Goal: Task Accomplishment & Management: Manage account settings

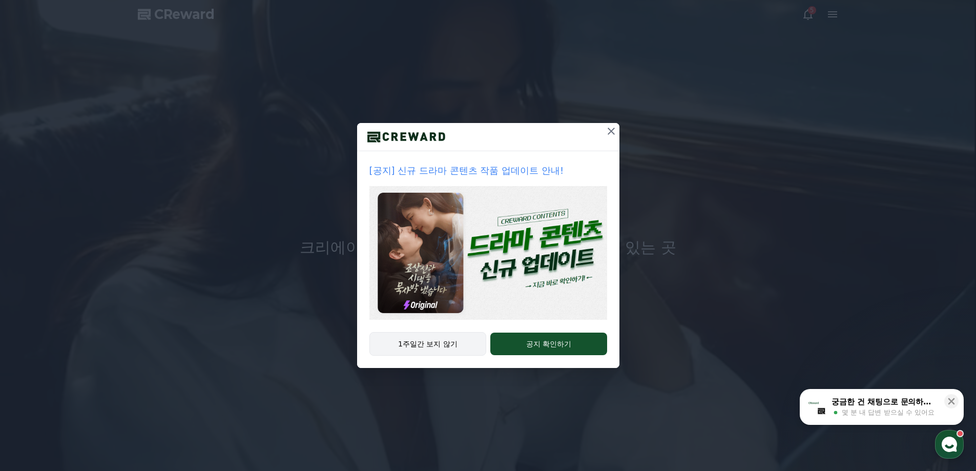
click at [452, 348] on button "1주일간 보지 않기" at bounding box center [427, 344] width 117 height 24
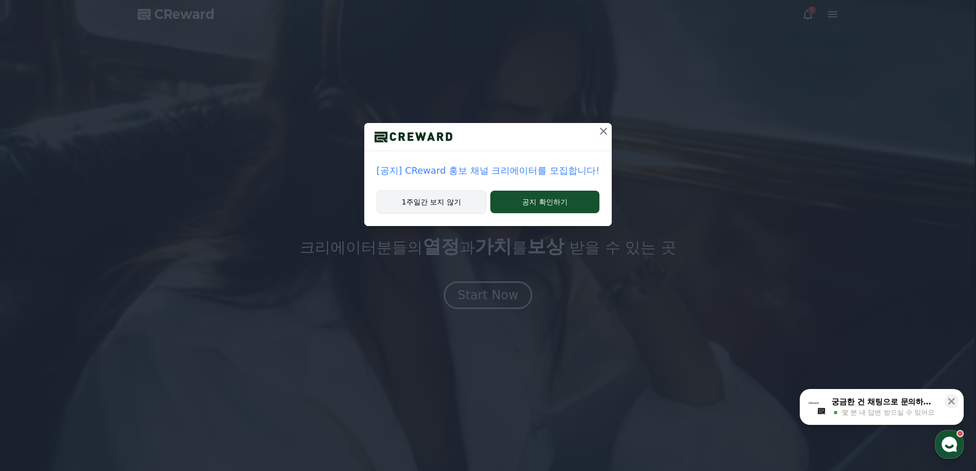
click at [458, 205] on button "1주일간 보지 않기" at bounding box center [432, 202] width 110 height 24
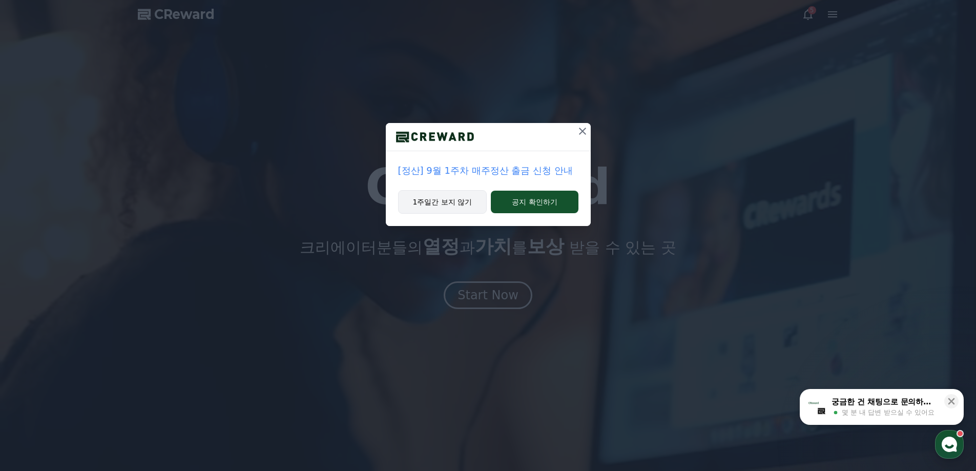
click at [466, 209] on button "1주일간 보지 않기" at bounding box center [442, 202] width 89 height 24
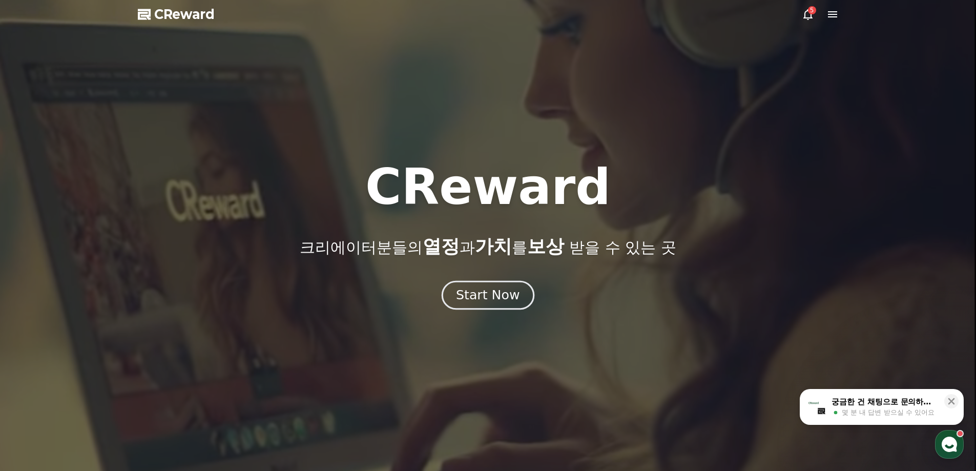
click at [478, 293] on div "Start Now" at bounding box center [488, 294] width 64 height 17
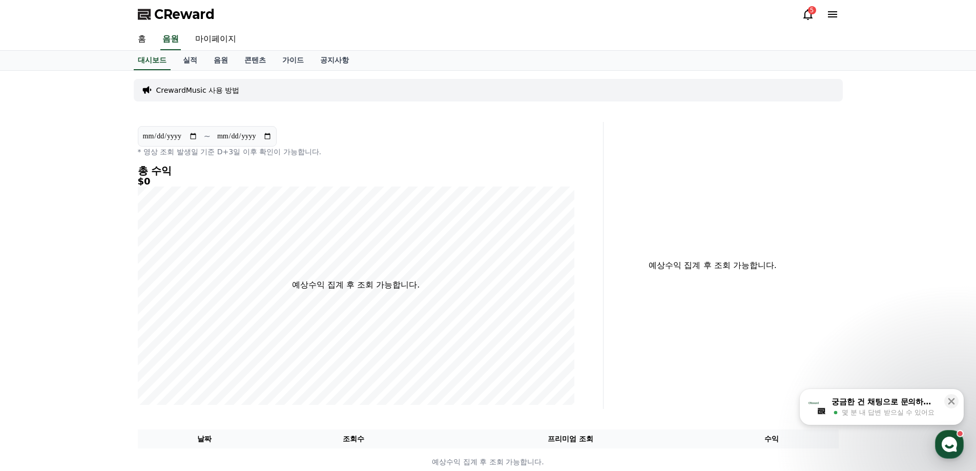
click at [806, 14] on icon at bounding box center [808, 14] width 12 height 12
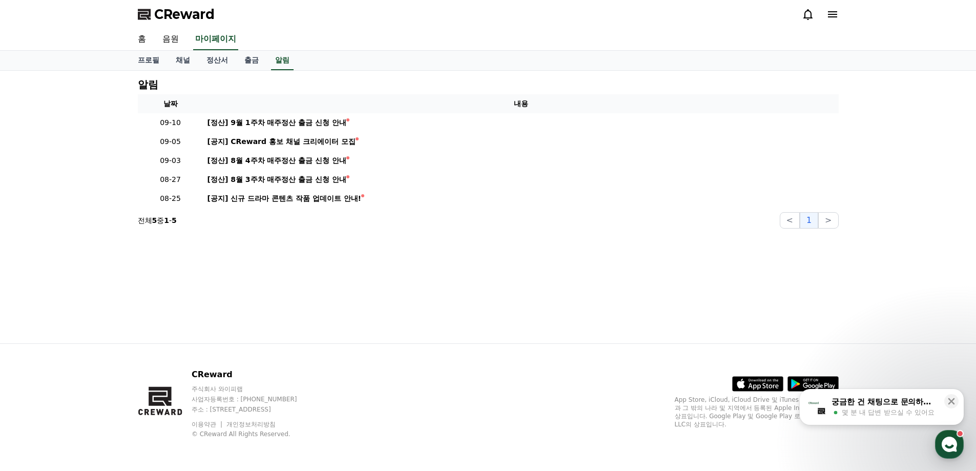
click at [832, 14] on icon at bounding box center [832, 14] width 9 height 6
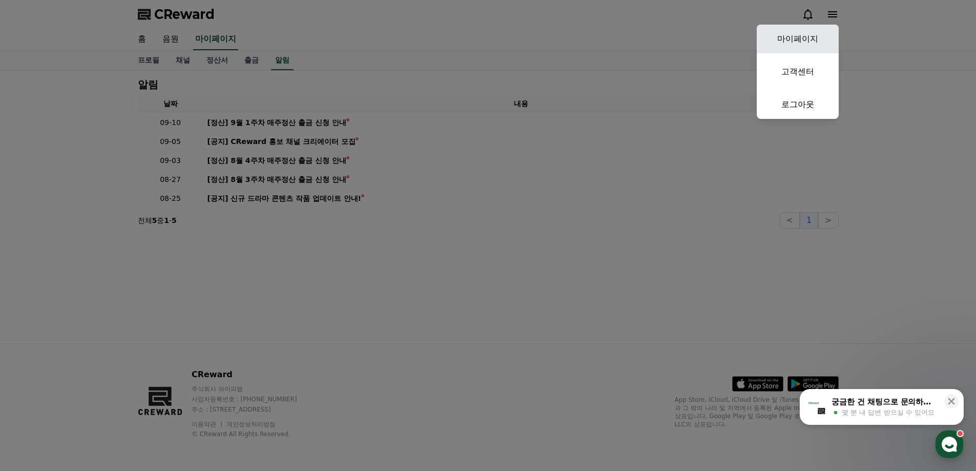
click at [800, 33] on link "마이페이지" at bounding box center [798, 39] width 82 height 29
select select "**********"
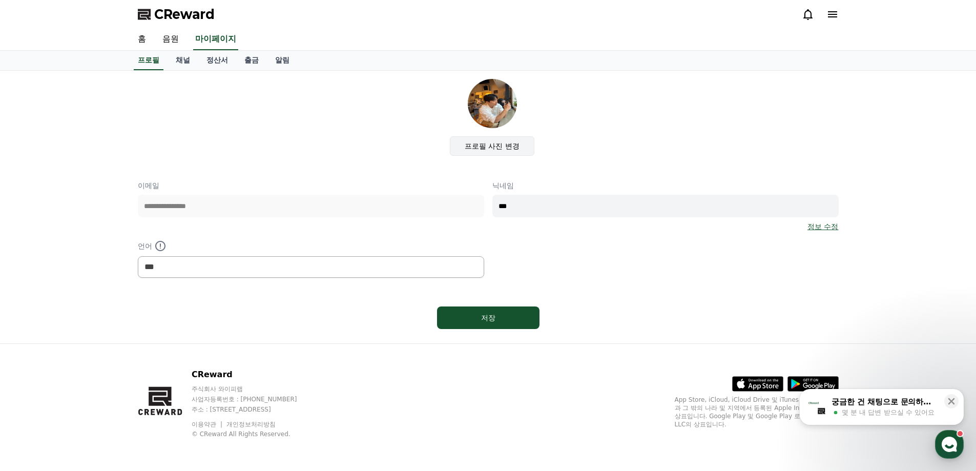
click at [504, 154] on label "프로필 사진 변경" at bounding box center [492, 145] width 85 height 19
click at [0, 0] on input "프로필 사진 변경" at bounding box center [0, 0] width 0 height 0
click at [508, 321] on div "저장" at bounding box center [487, 317] width 61 height 10
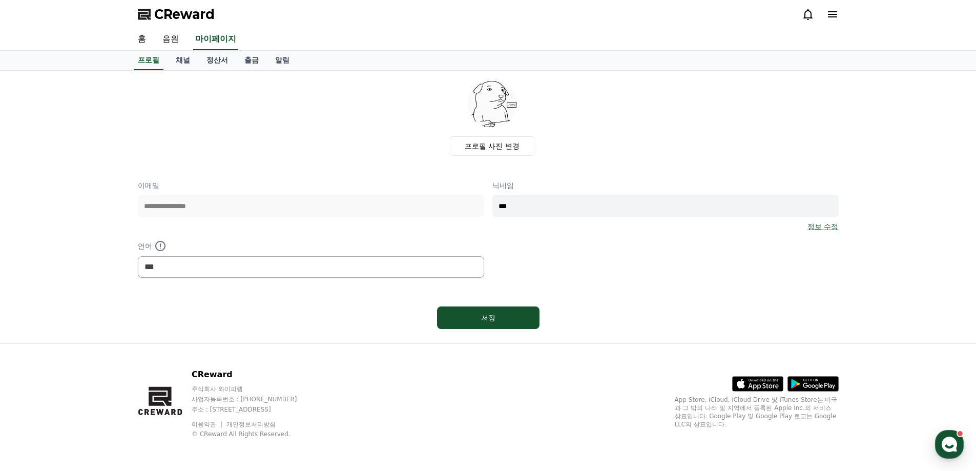
select select "**********"
click at [184, 61] on link "채널" at bounding box center [183, 60] width 31 height 19
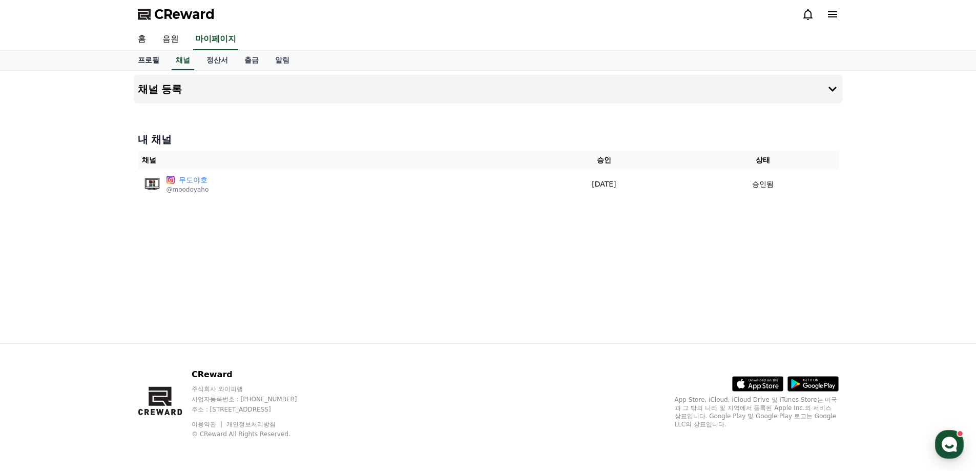
click at [149, 66] on link "프로필" at bounding box center [149, 60] width 38 height 19
select select "**********"
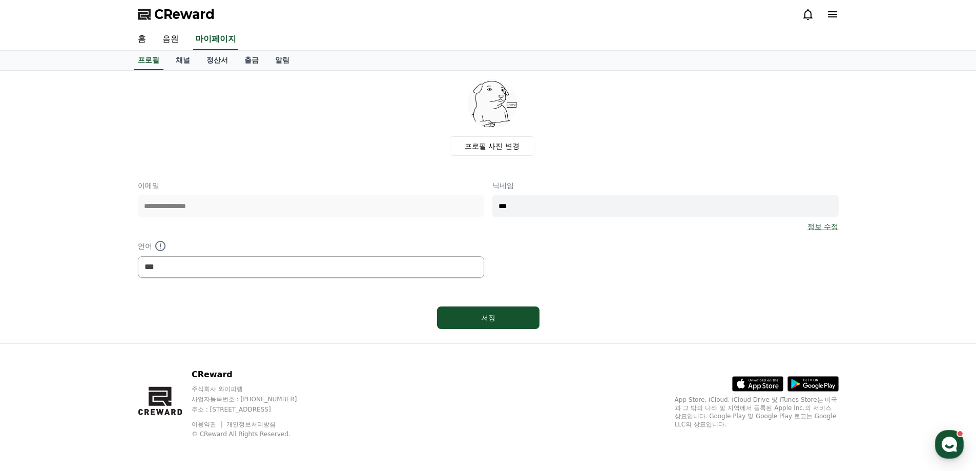
click at [817, 228] on link "정보 수정" at bounding box center [822, 226] width 31 height 10
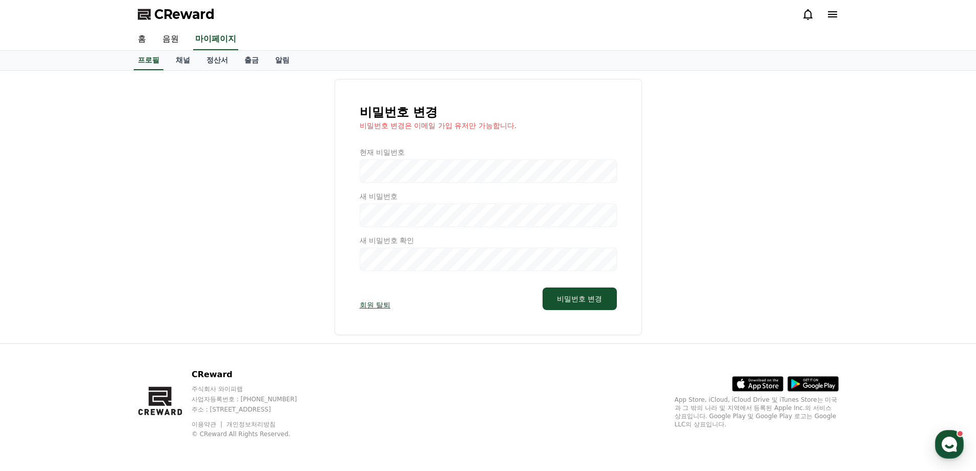
click at [417, 169] on div at bounding box center [488, 209] width 257 height 124
drag, startPoint x: 451, startPoint y: 207, endPoint x: 451, endPoint y: 215, distance: 7.7
click at [451, 210] on div at bounding box center [488, 209] width 257 height 124
click at [511, 285] on div "비밀번호 변경 비밀번호 변경은 이메일 가입 유저만 가능합니다. 현재 비밀번호 새 비밀번호 새 비밀번호 확인 회원 탈퇴 비밀번호 변경" at bounding box center [488, 207] width 307 height 256
click at [559, 306] on button "비밀번호 변경" at bounding box center [579, 298] width 74 height 23
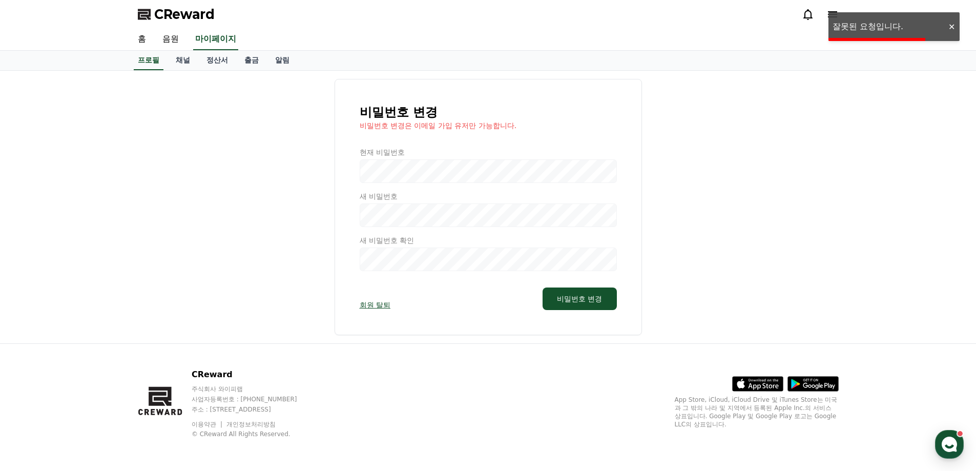
click at [158, 19] on span "CReward" at bounding box center [184, 14] width 60 height 16
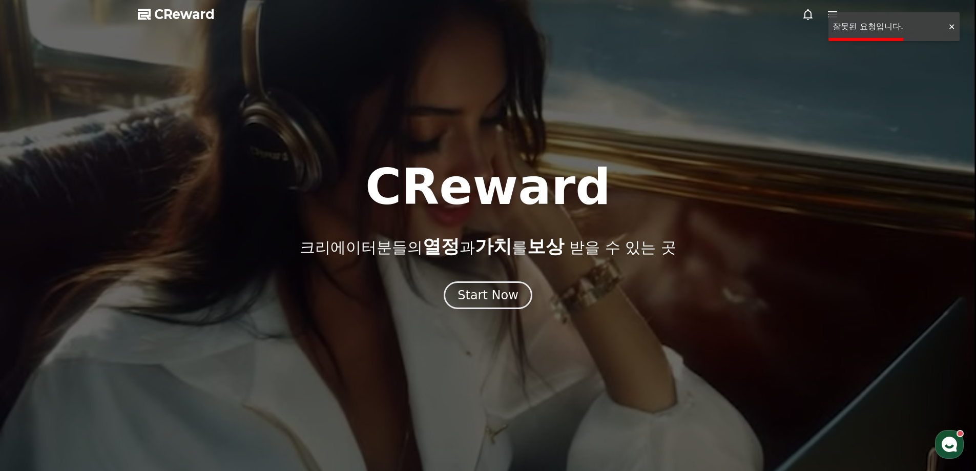
drag, startPoint x: 181, startPoint y: 18, endPoint x: 186, endPoint y: 15, distance: 6.4
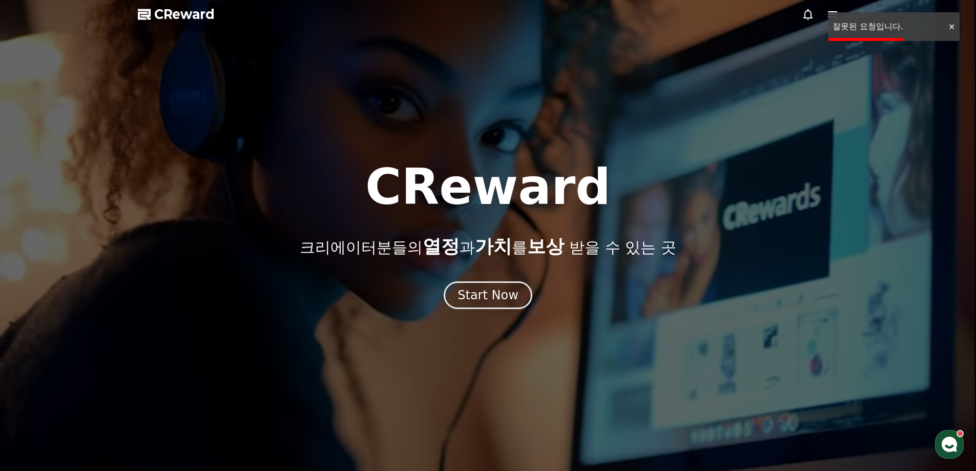
click at [182, 18] on span "CReward" at bounding box center [184, 14] width 60 height 16
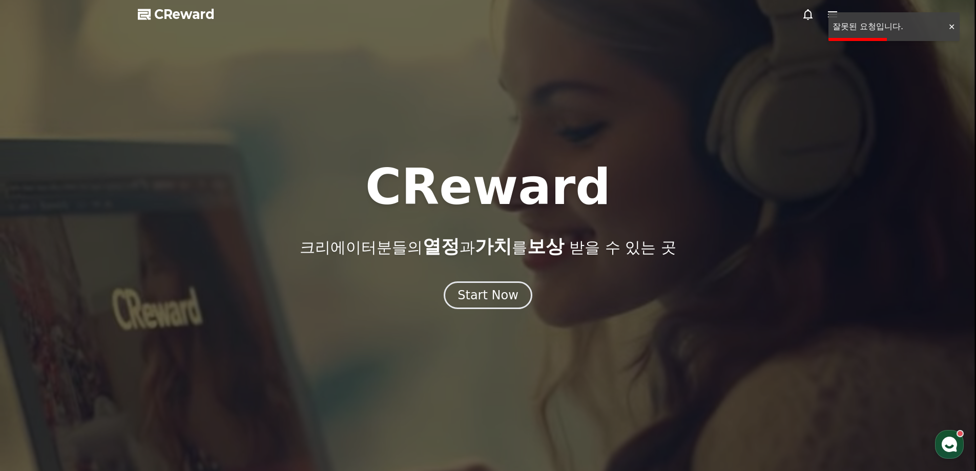
click at [831, 9] on icon at bounding box center [832, 14] width 12 height 12
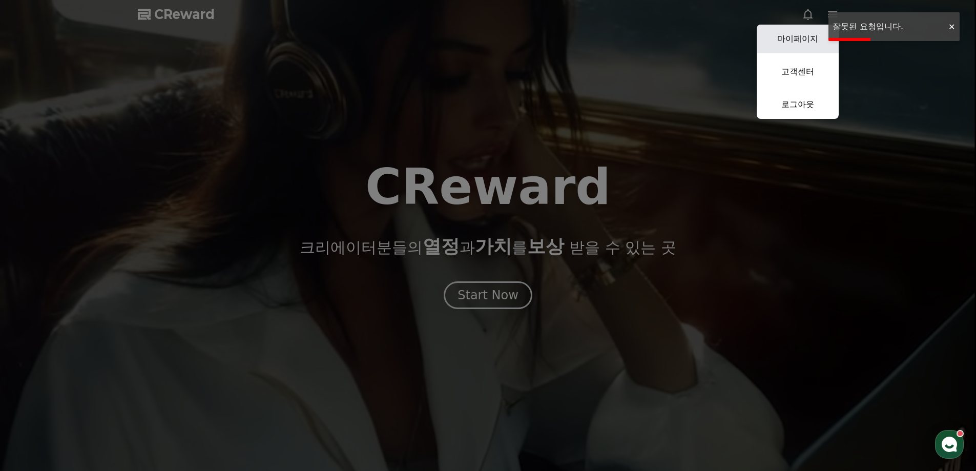
click at [805, 47] on link "마이페이지" at bounding box center [798, 39] width 82 height 29
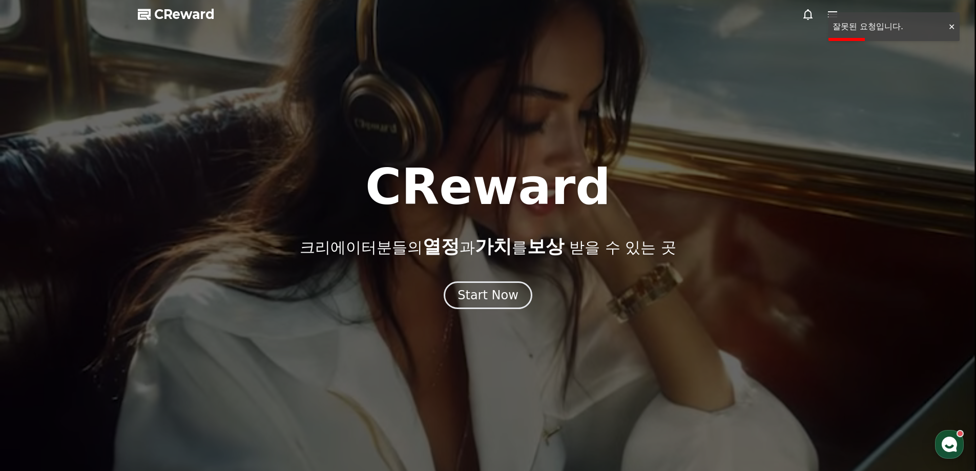
select select "**********"
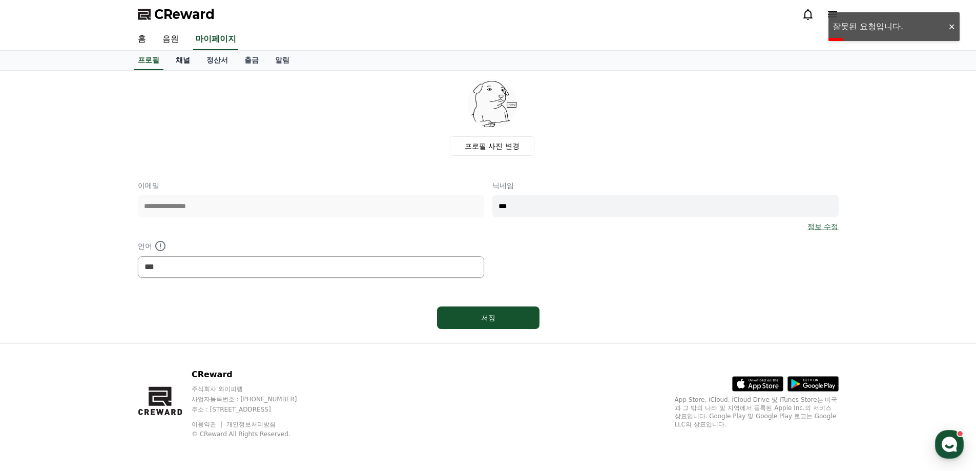
click at [189, 60] on link "채널" at bounding box center [183, 60] width 31 height 19
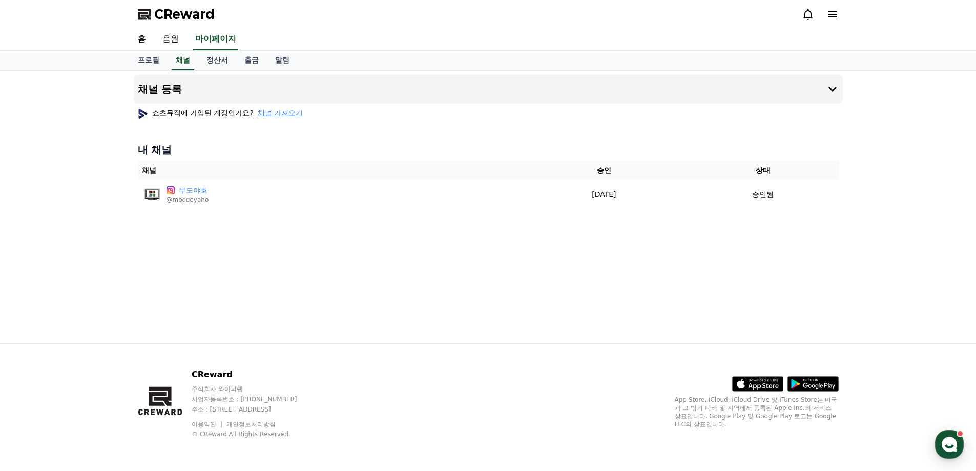
click at [292, 115] on span "채널 가져오기" at bounding box center [280, 113] width 45 height 10
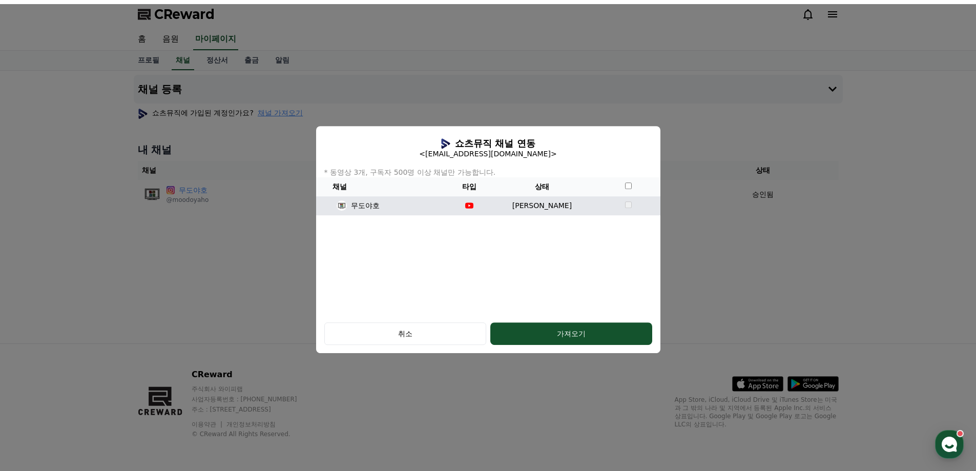
click at [628, 207] on td "modal" at bounding box center [628, 205] width 64 height 19
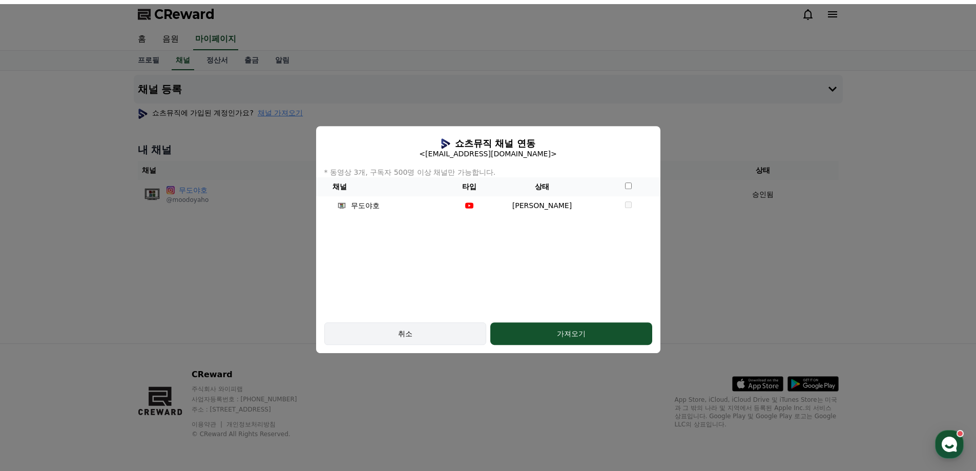
click at [465, 331] on div "취소" at bounding box center [405, 333] width 132 height 10
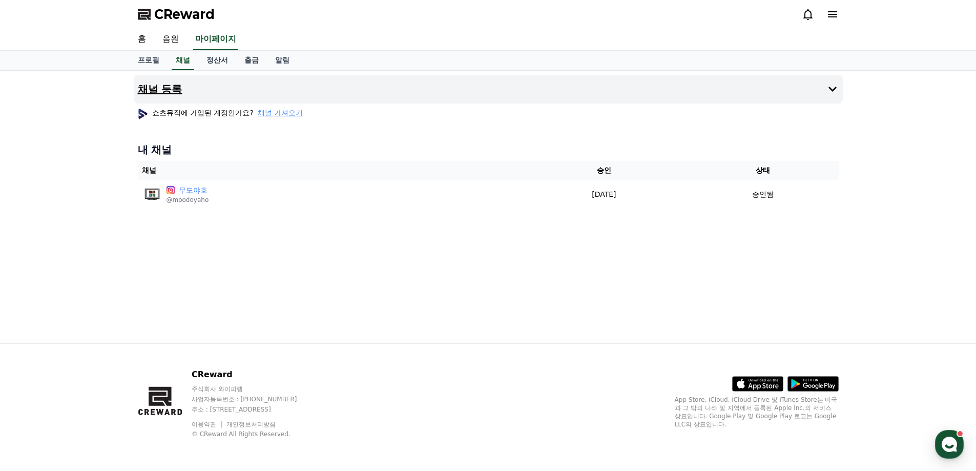
click at [835, 91] on icon at bounding box center [832, 89] width 12 height 12
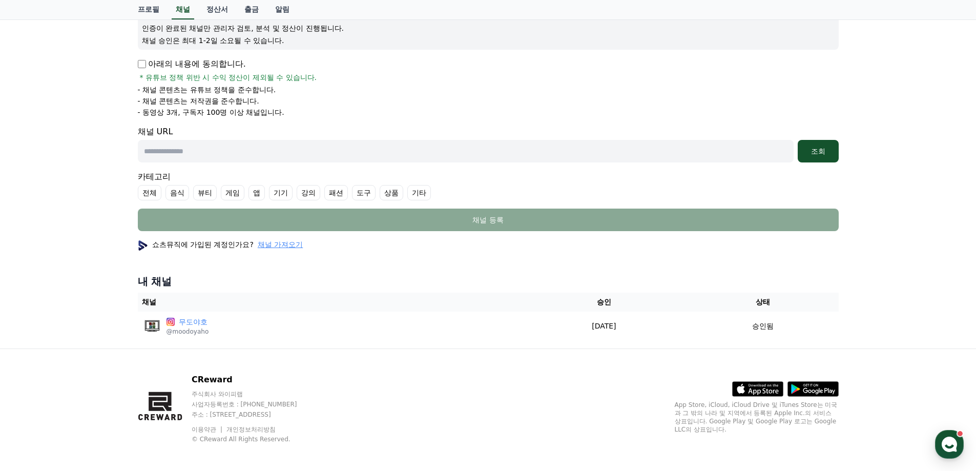
scroll to position [152, 0]
